Goal: Communication & Community: Ask a question

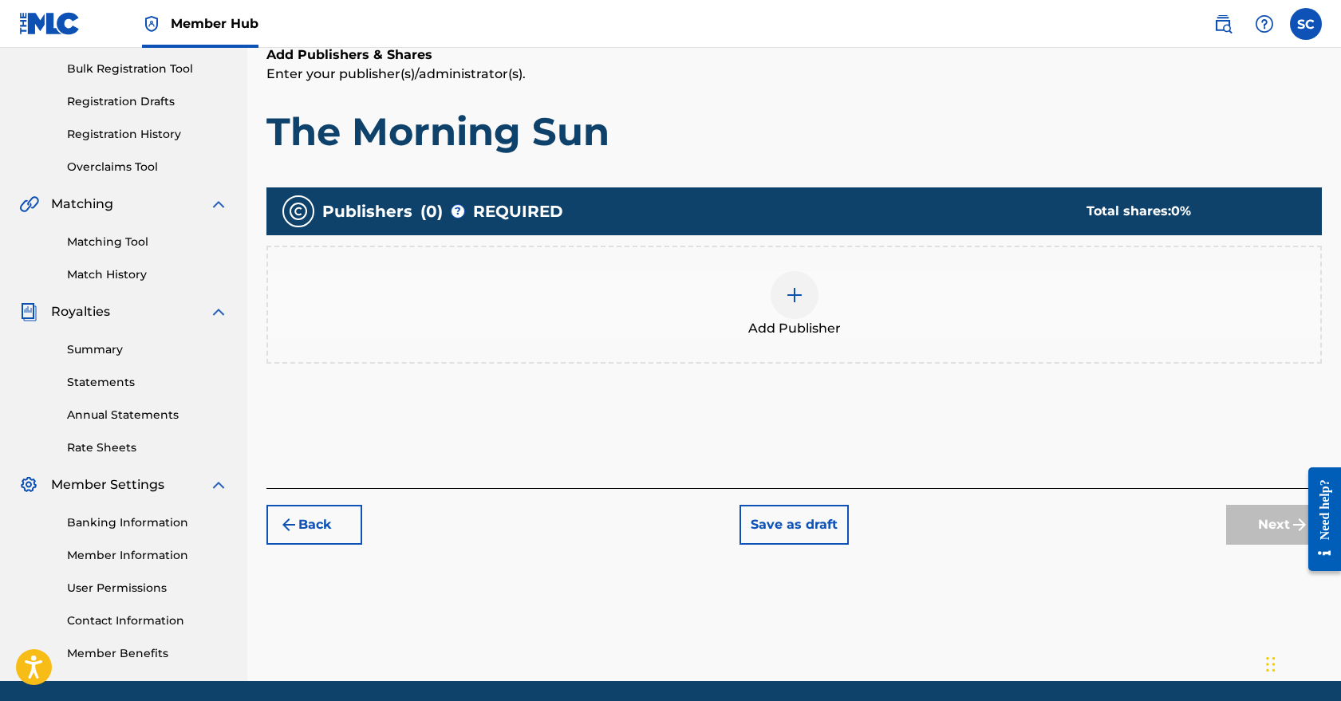
scroll to position [152, 0]
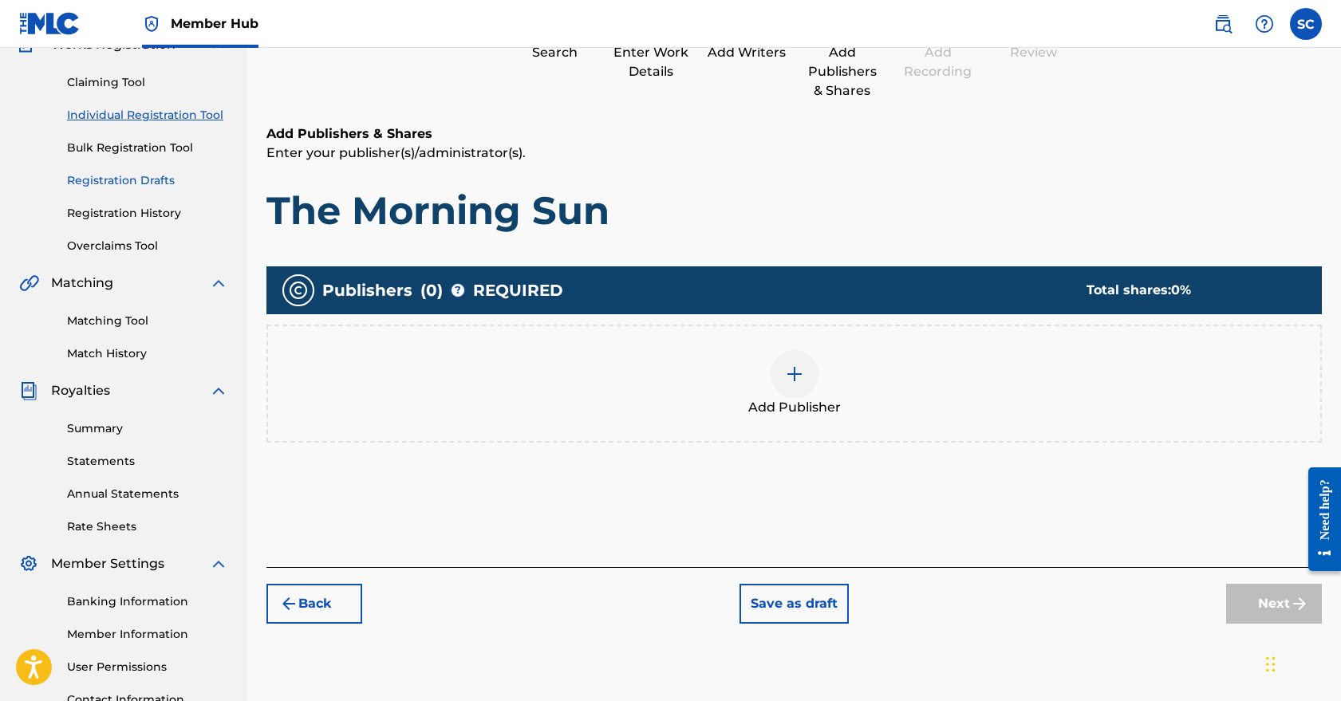
click at [141, 173] on link "Registration Drafts" at bounding box center [147, 180] width 161 height 17
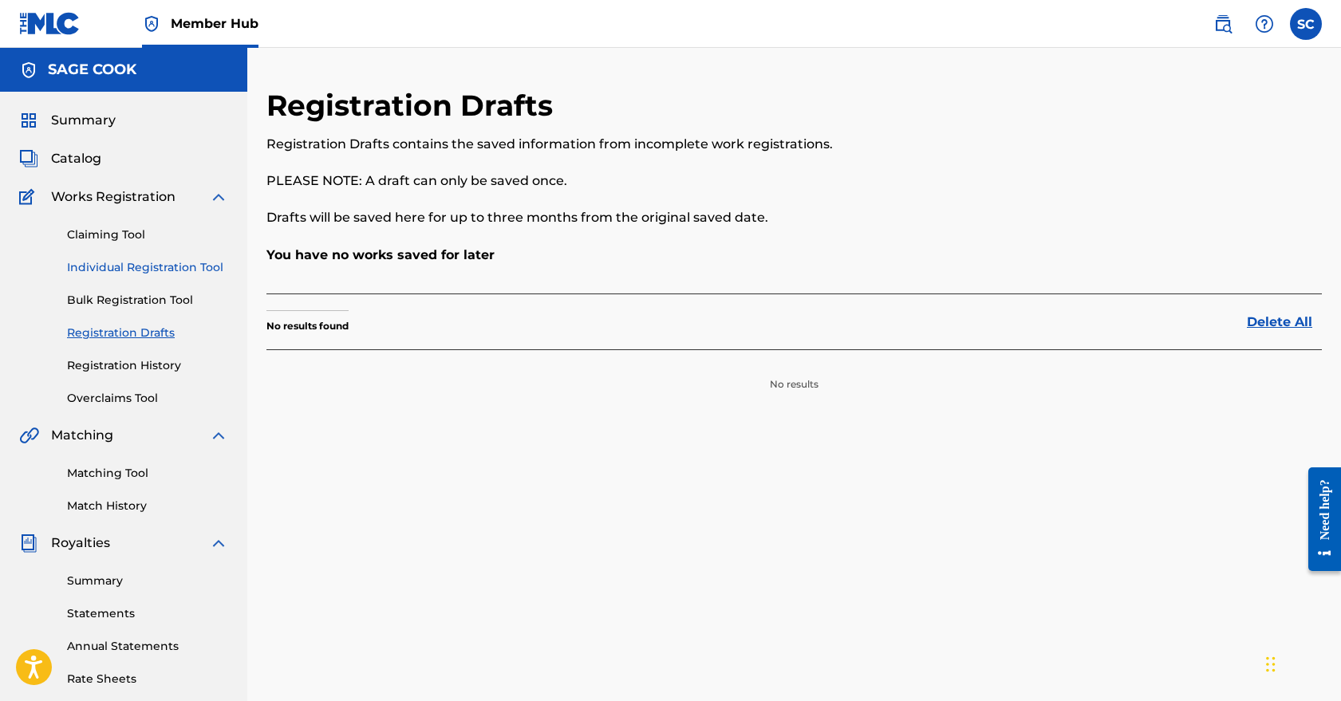
click at [141, 270] on link "Individual Registration Tool" at bounding box center [147, 267] width 161 height 17
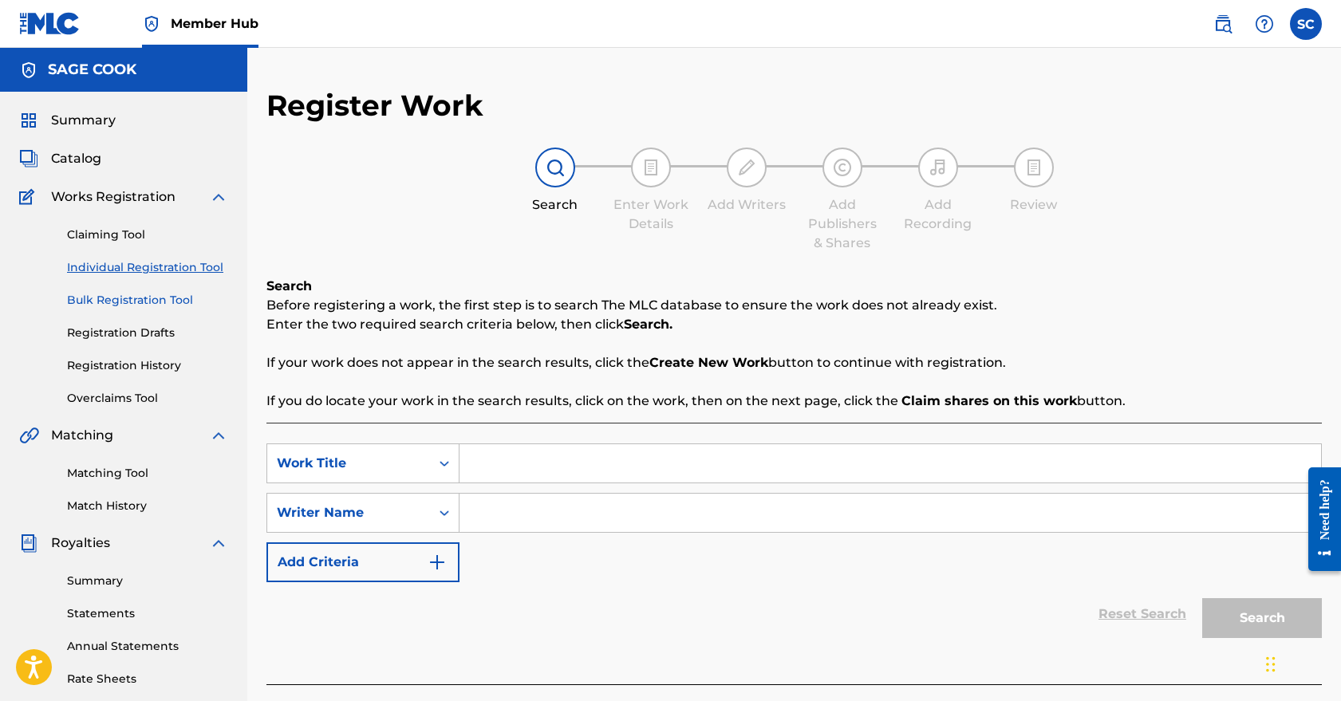
click at [144, 299] on link "Bulk Registration Tool" at bounding box center [147, 300] width 161 height 17
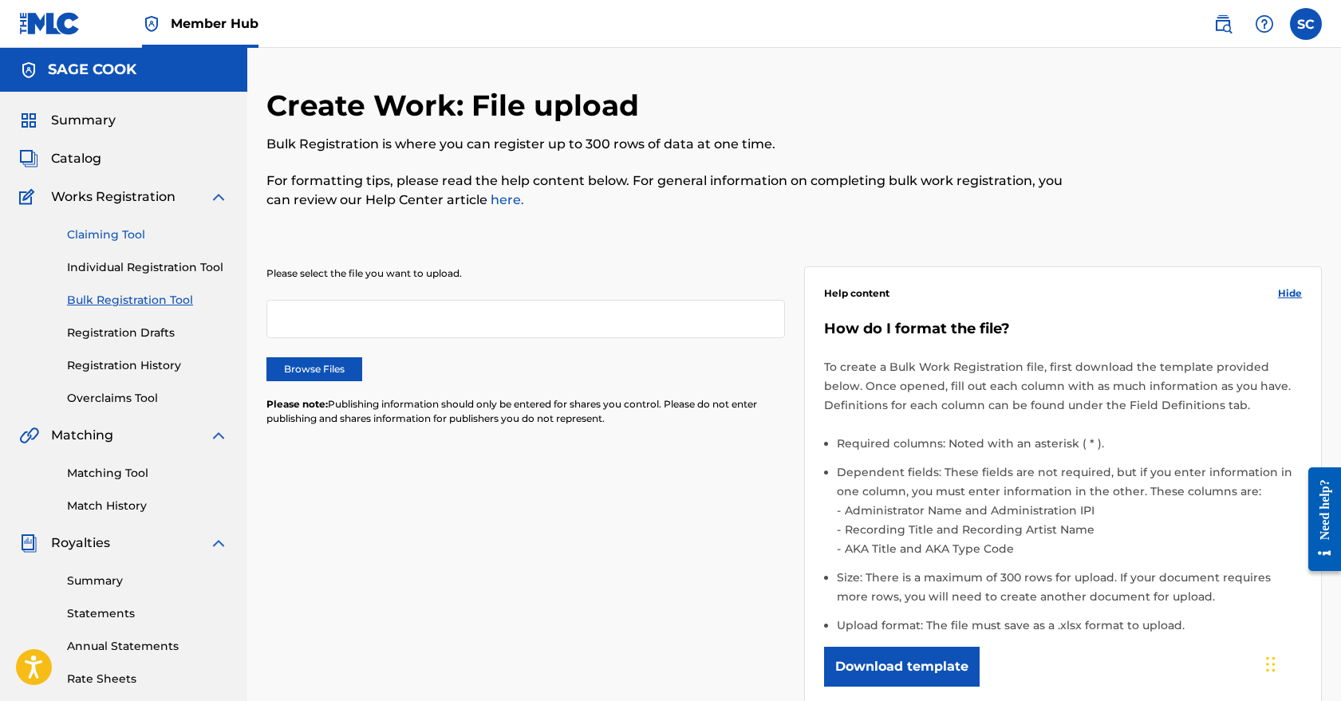
click at [124, 233] on link "Claiming Tool" at bounding box center [147, 235] width 161 height 17
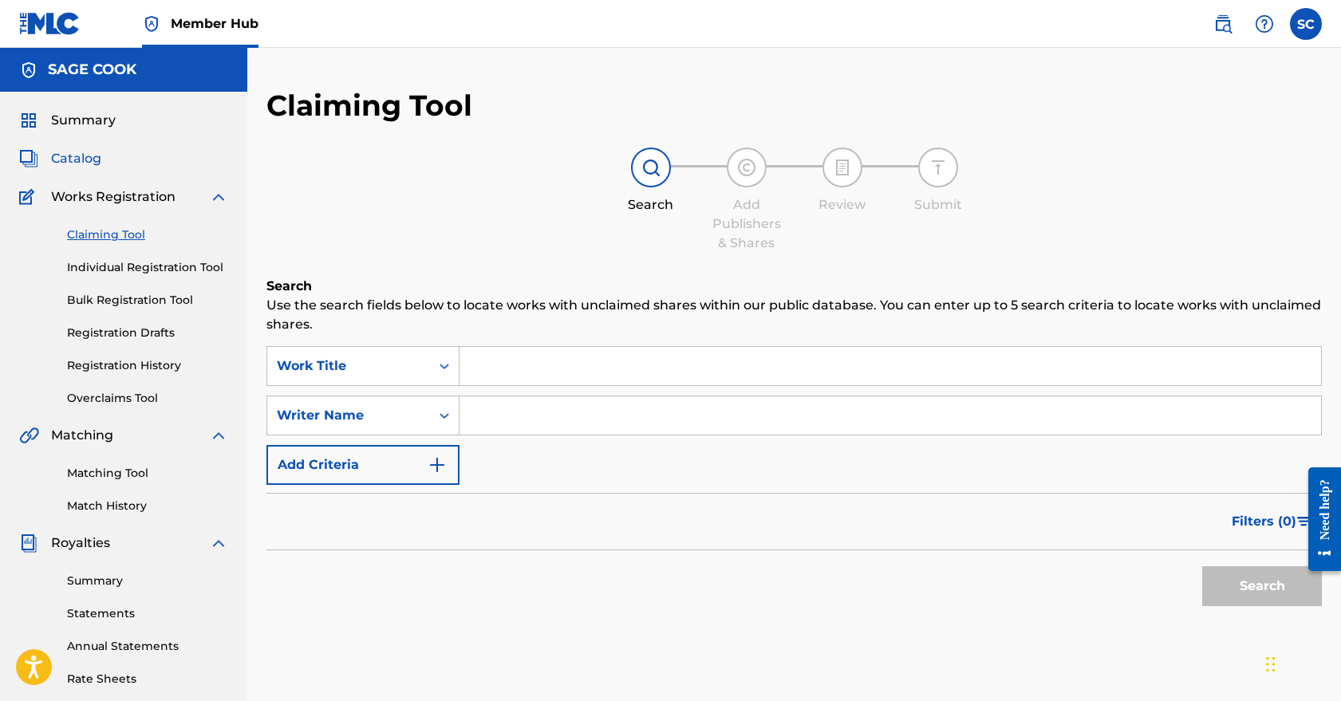
click at [91, 162] on span "Catalog" at bounding box center [76, 158] width 50 height 19
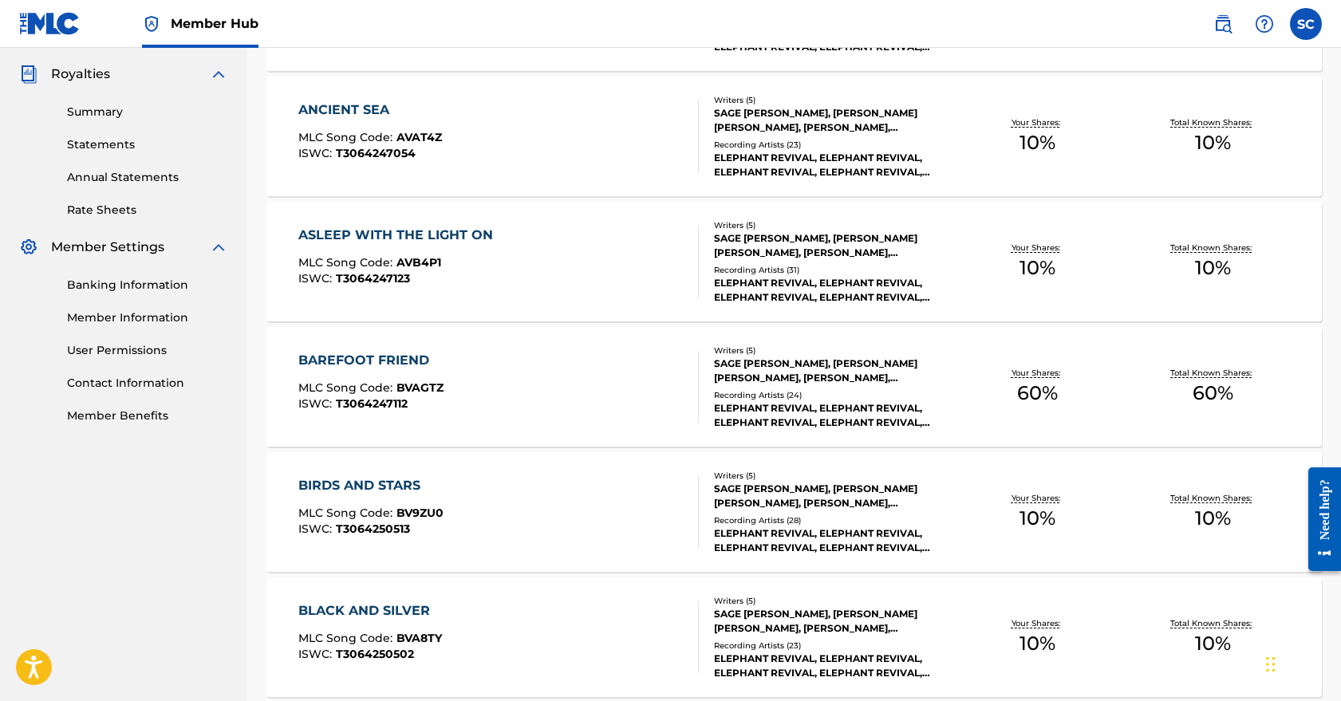
scroll to position [467, 0]
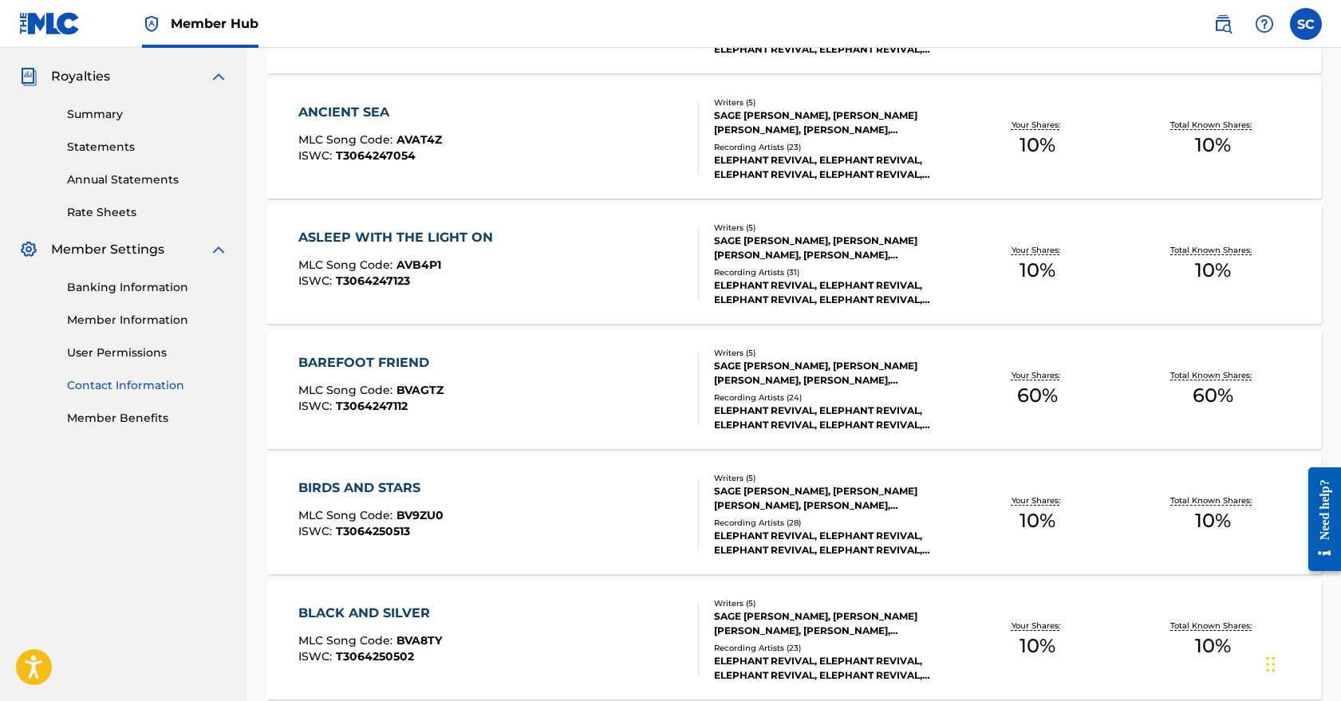
click at [141, 385] on link "Contact Information" at bounding box center [147, 385] width 161 height 17
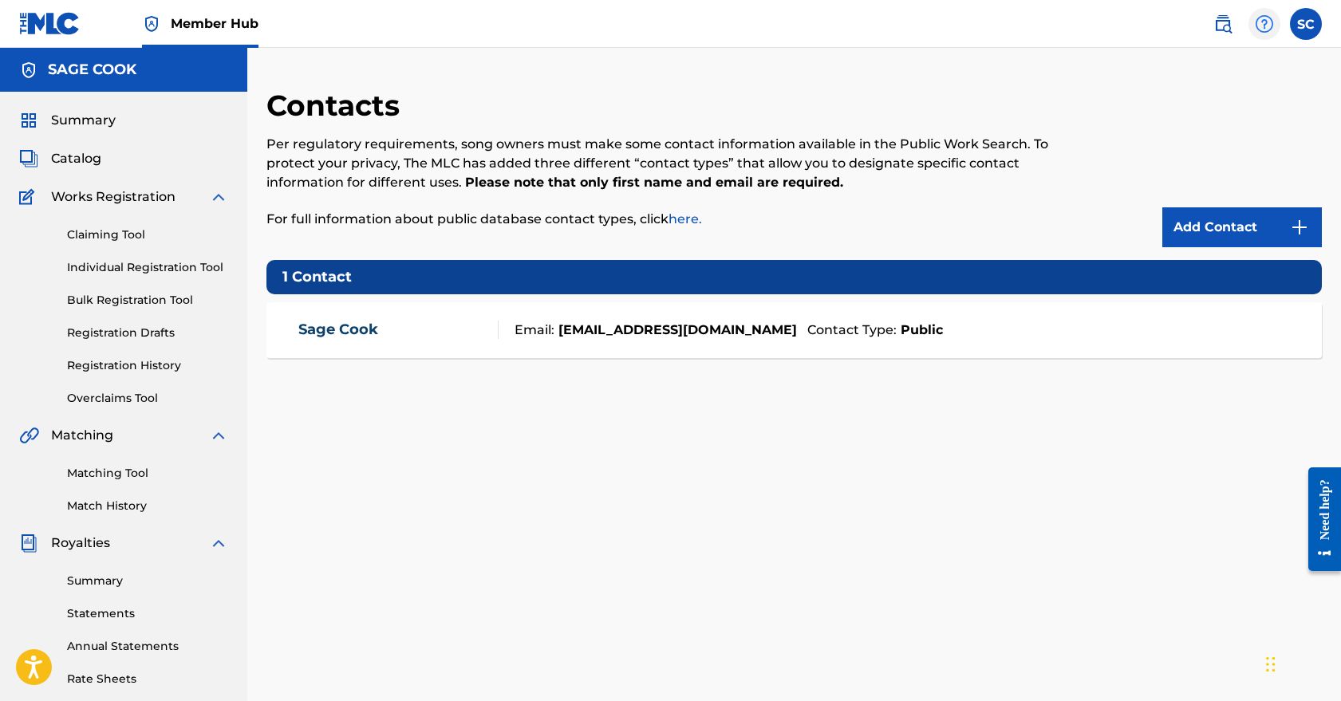
click at [1266, 26] on img at bounding box center [1264, 23] width 19 height 19
click at [1248, 65] on link "Contact us" at bounding box center [1265, 67] width 136 height 38
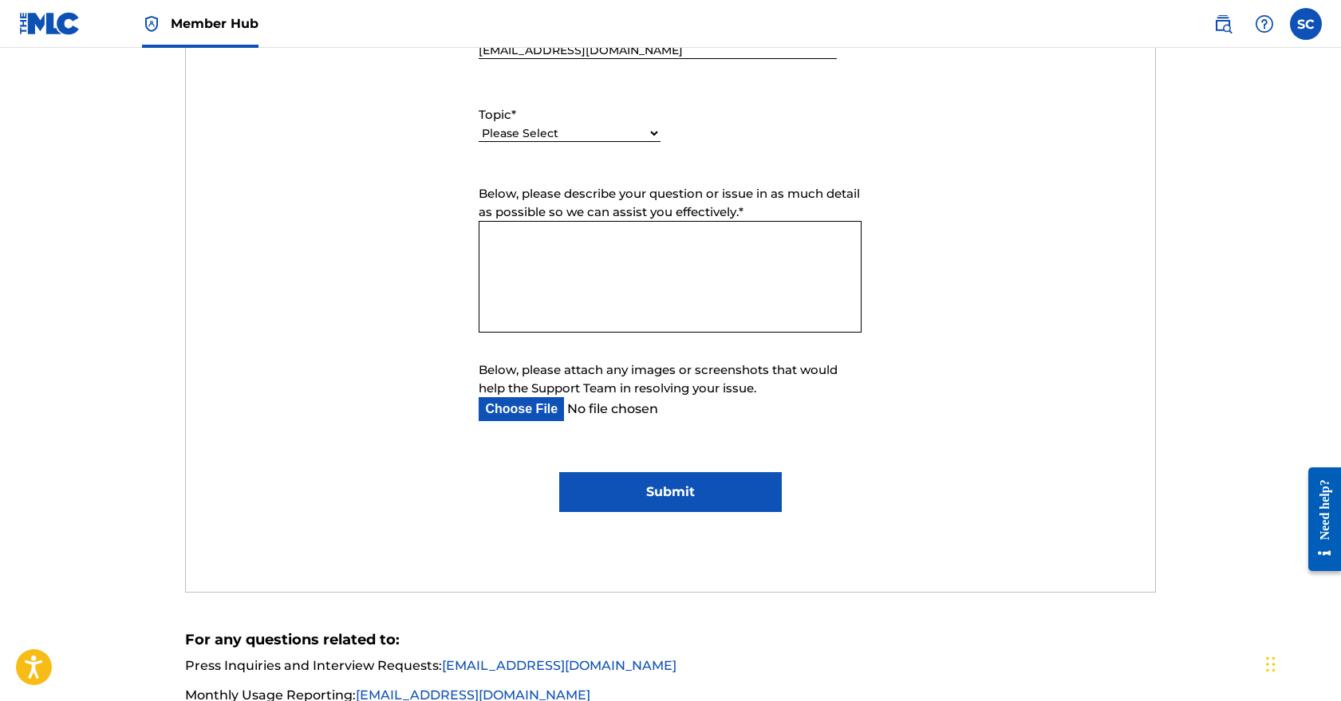
scroll to position [693, 0]
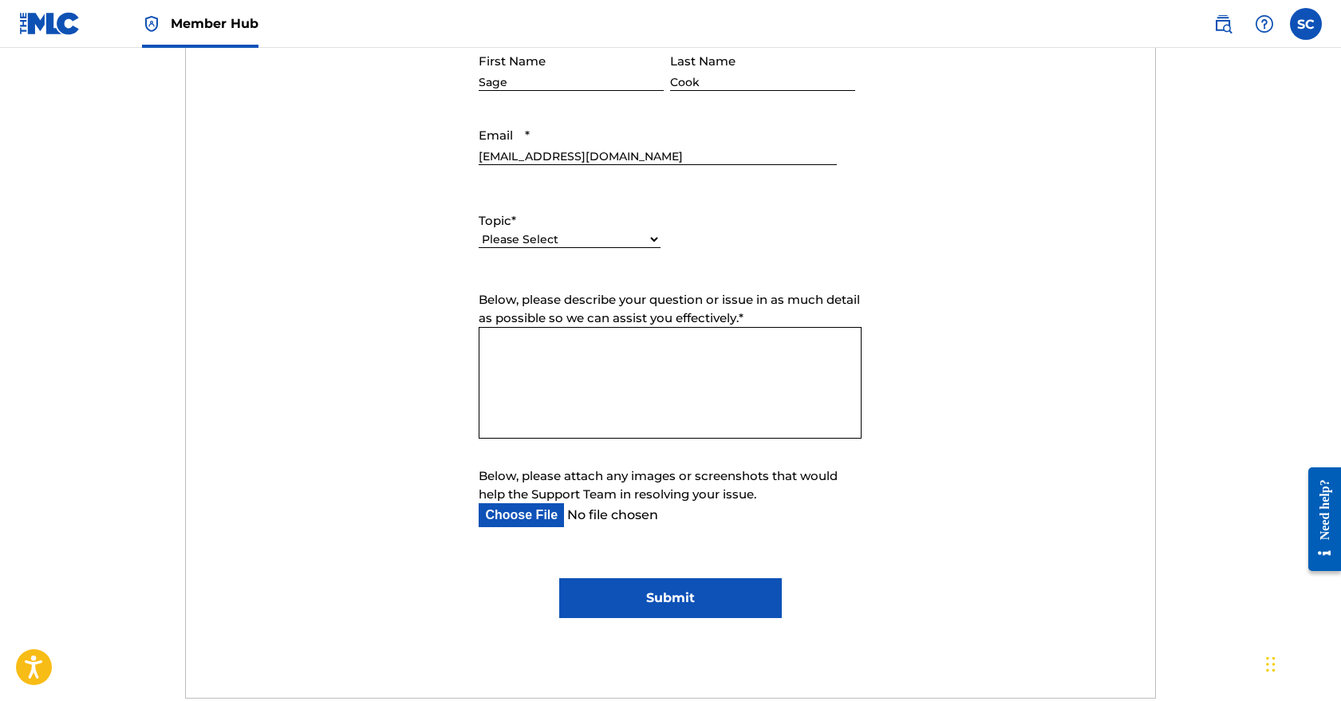
click at [650, 335] on textarea "Below, please describe your question or issue in as much detail as possible so …" at bounding box center [670, 383] width 383 height 112
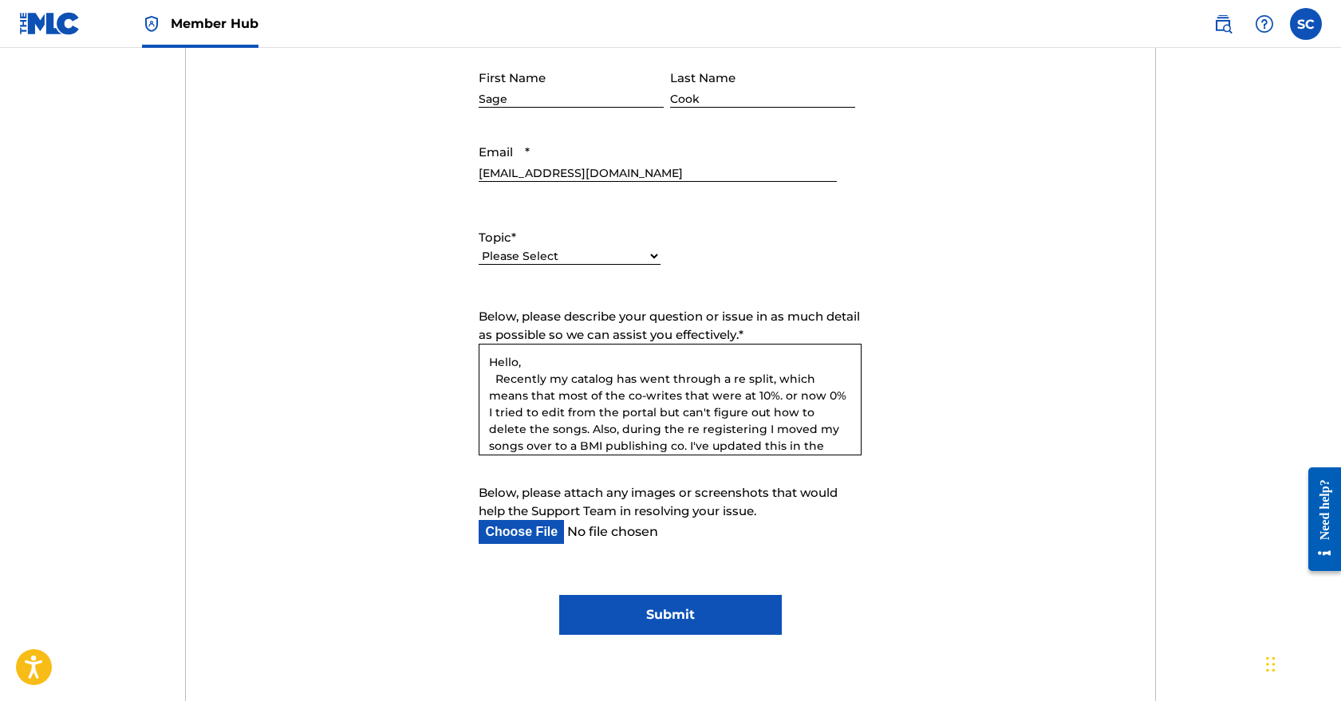
scroll to position [15, 0]
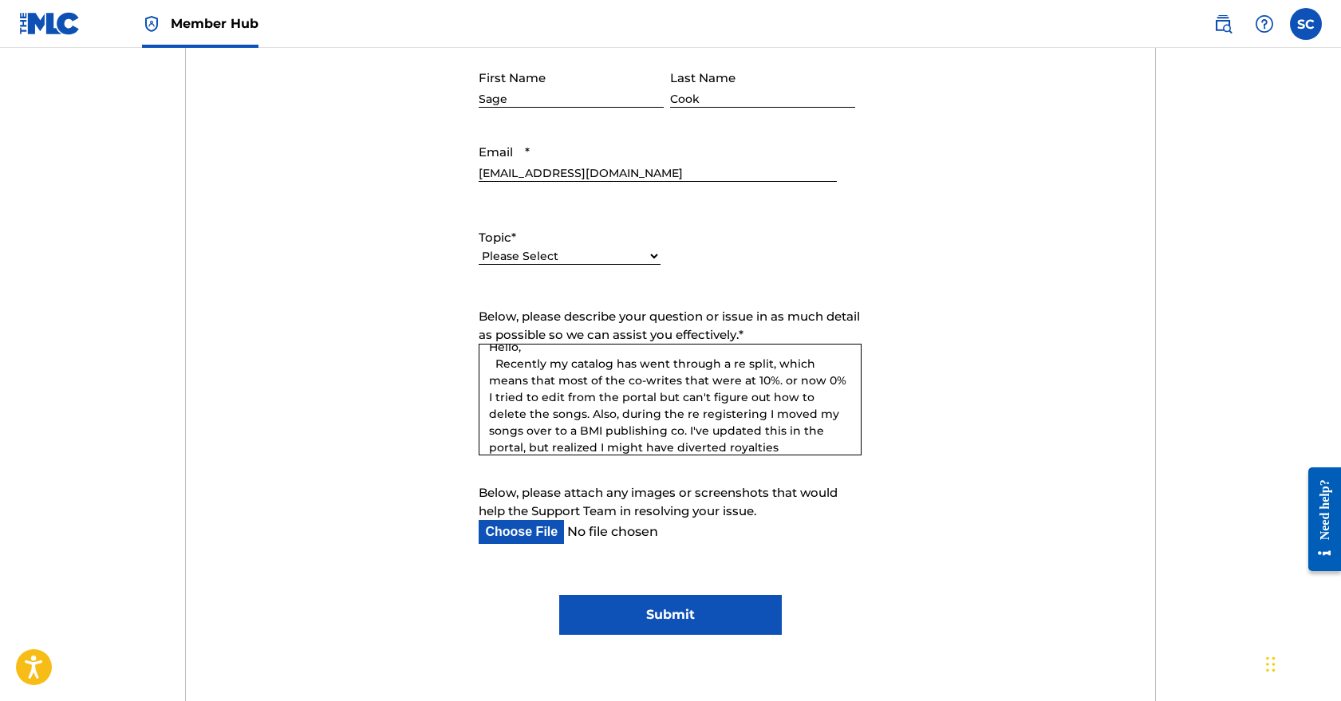
drag, startPoint x: 681, startPoint y: 446, endPoint x: 534, endPoint y: 440, distance: 147.7
click at [534, 440] on textarea "Hello, Recently my catalog has went through a re split, which means that most o…" at bounding box center [670, 400] width 383 height 112
click at [774, 431] on textarea "Hello, Recently my catalog has went through a re split, which means that most o…" at bounding box center [670, 400] width 383 height 112
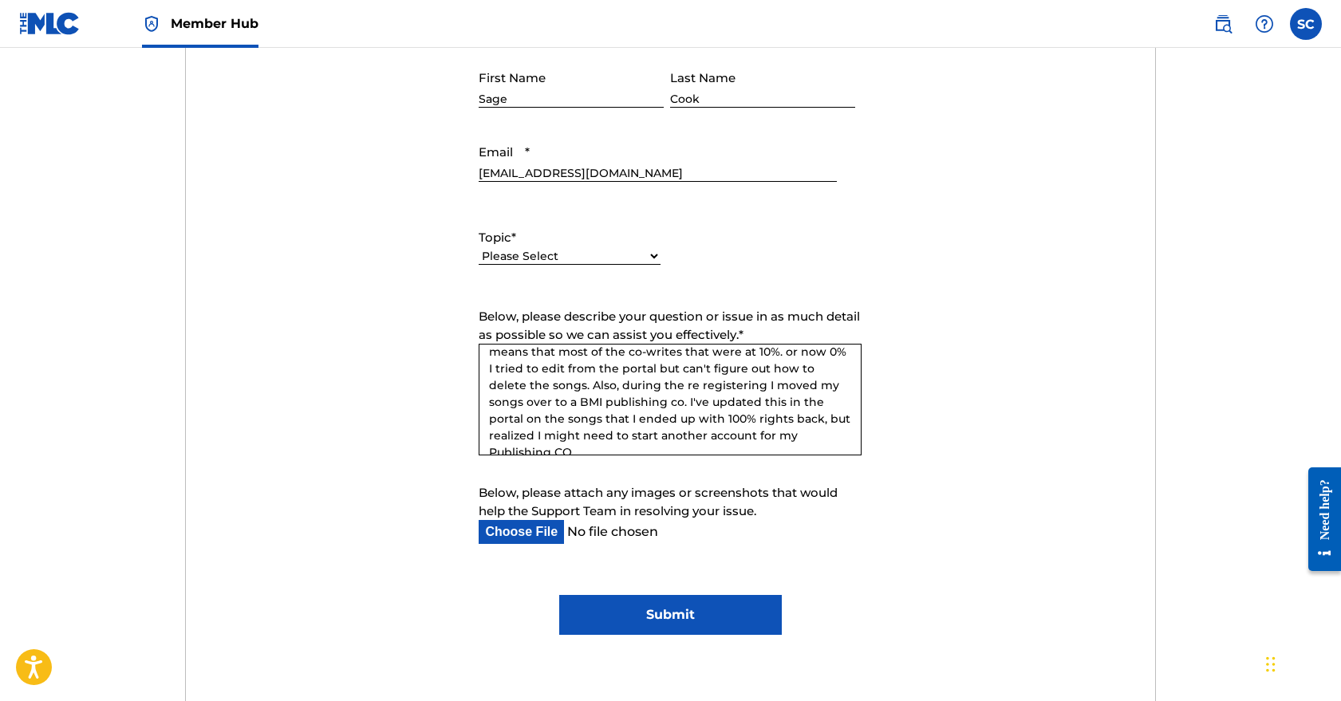
scroll to position [43, 0]
click at [807, 432] on textarea "Hello, Recently my catalog has went through a re split, which means that most o…" at bounding box center [670, 400] width 383 height 112
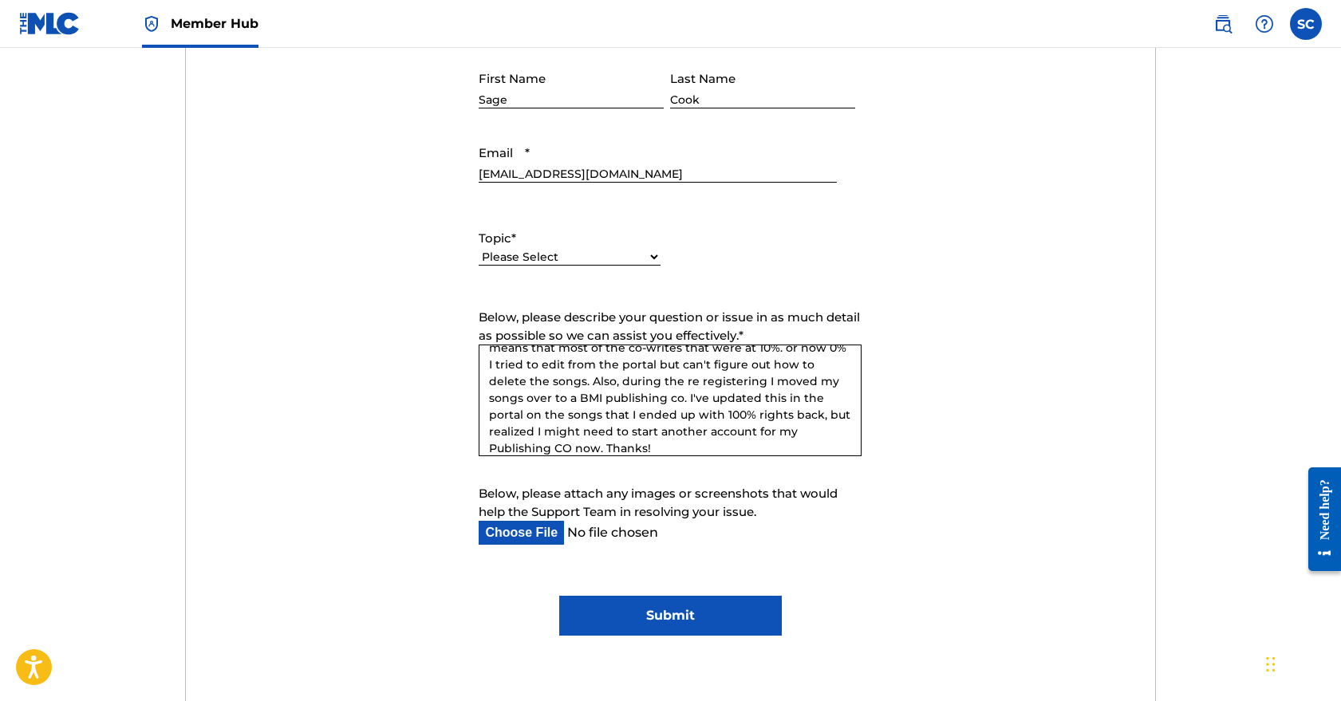
scroll to position [705, 0]
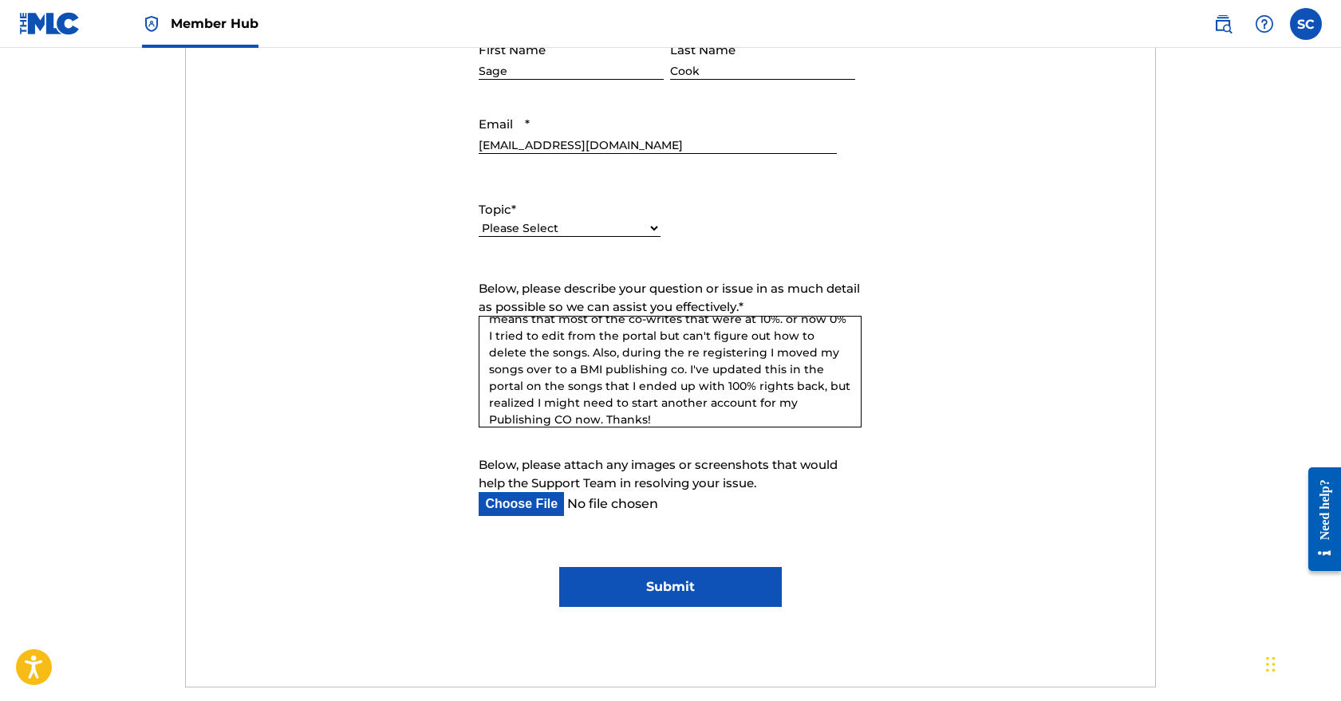
type textarea "Hello, Recently my catalog has went through a re split, which means that most o…"
click at [638, 231] on select "Please Select I need help with my account I need help with managing my catalog …" at bounding box center [570, 228] width 182 height 17
select select "I need help with managing my catalog"
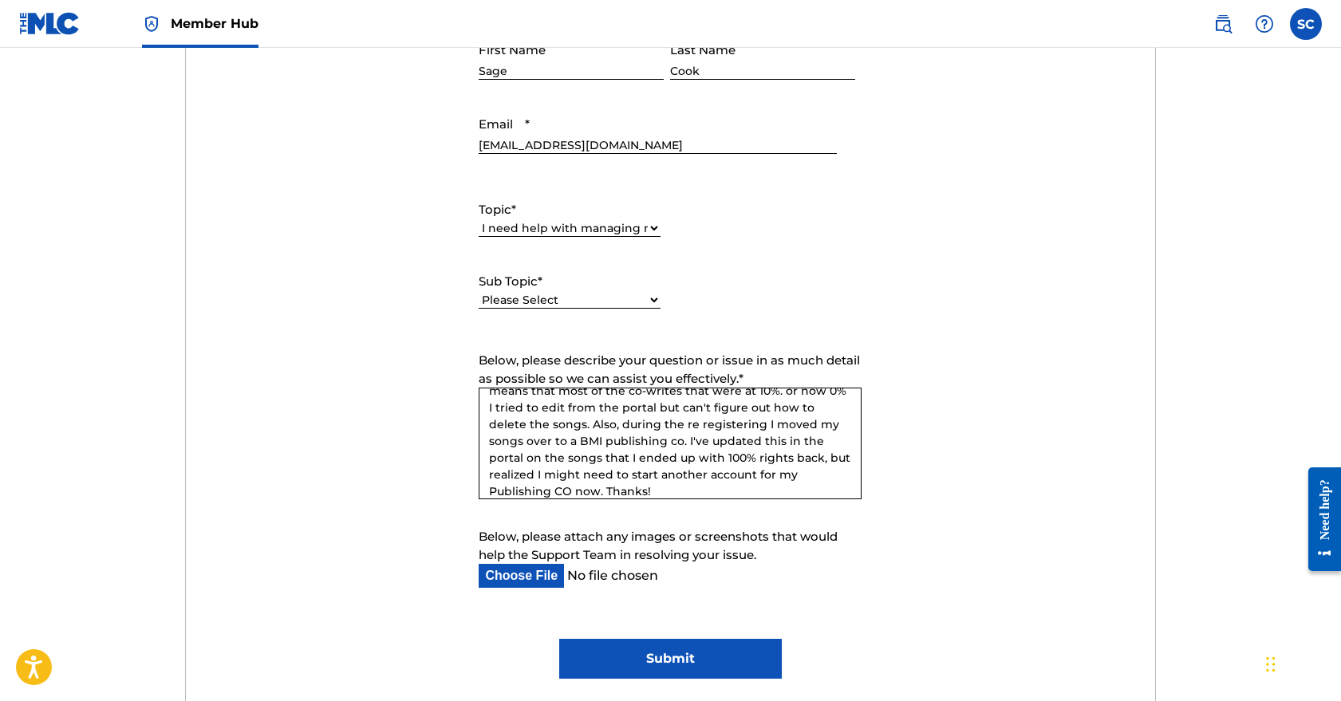
click at [639, 302] on select "Please Select I need help with CWR I need help registering my work(s) in The ML…" at bounding box center [570, 300] width 182 height 17
select select "I need help editing my works"
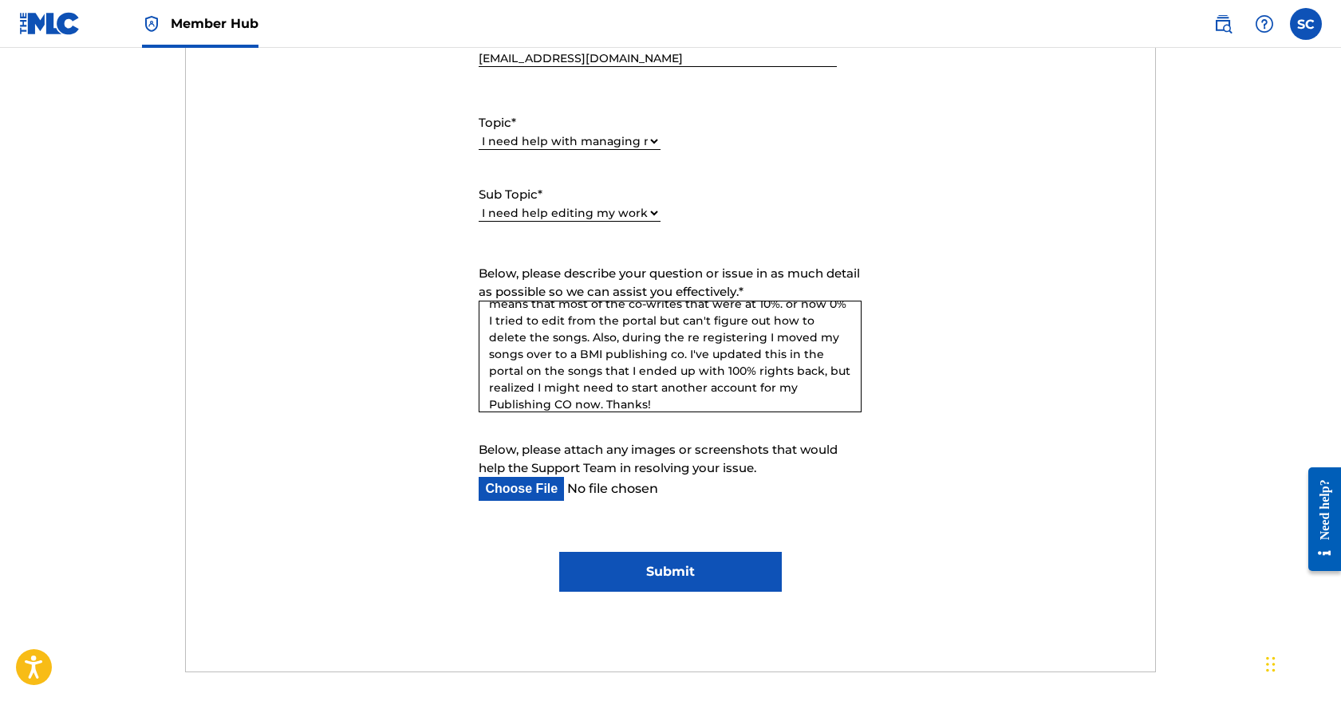
scroll to position [807, 0]
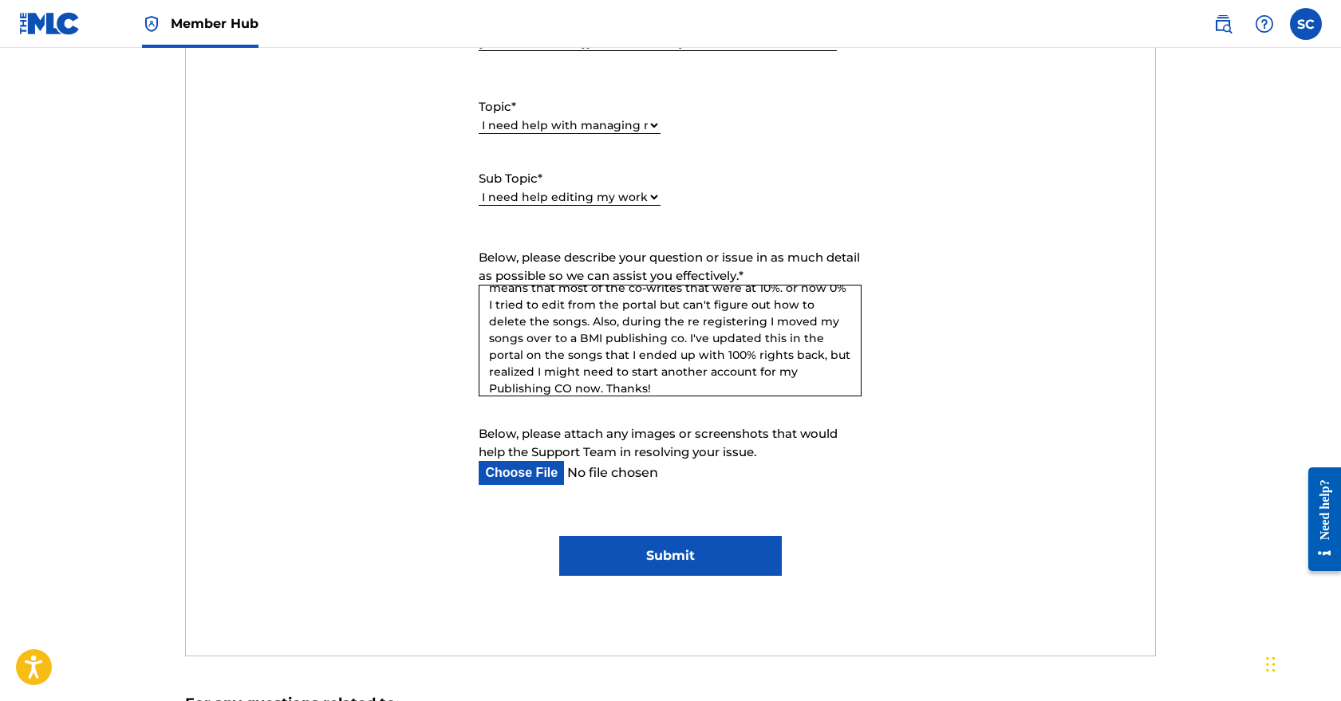
click at [686, 562] on input "Submit" at bounding box center [670, 556] width 223 height 40
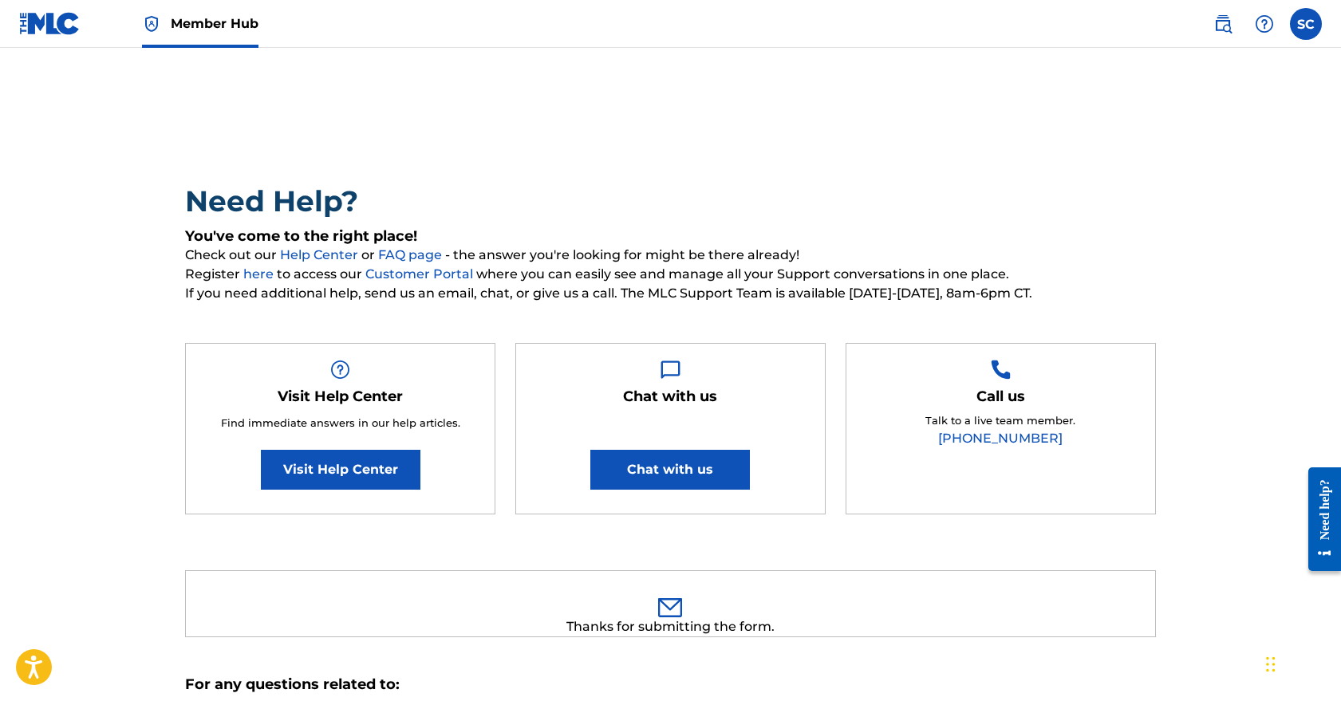
scroll to position [0, 0]
